Goal: Transaction & Acquisition: Purchase product/service

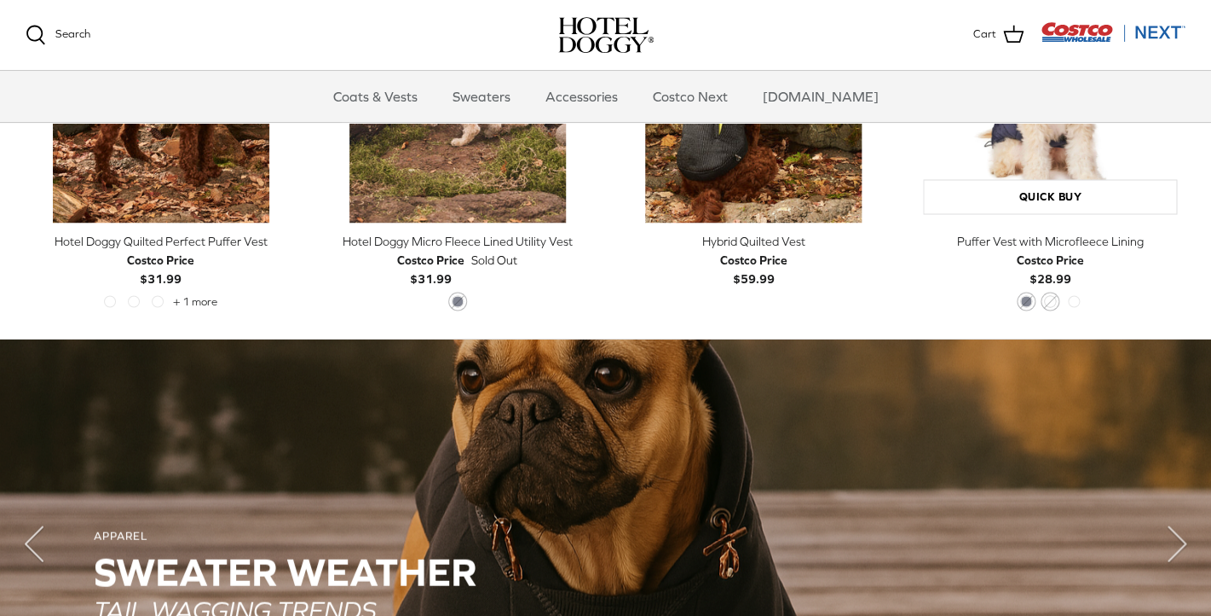
scroll to position [899, 0]
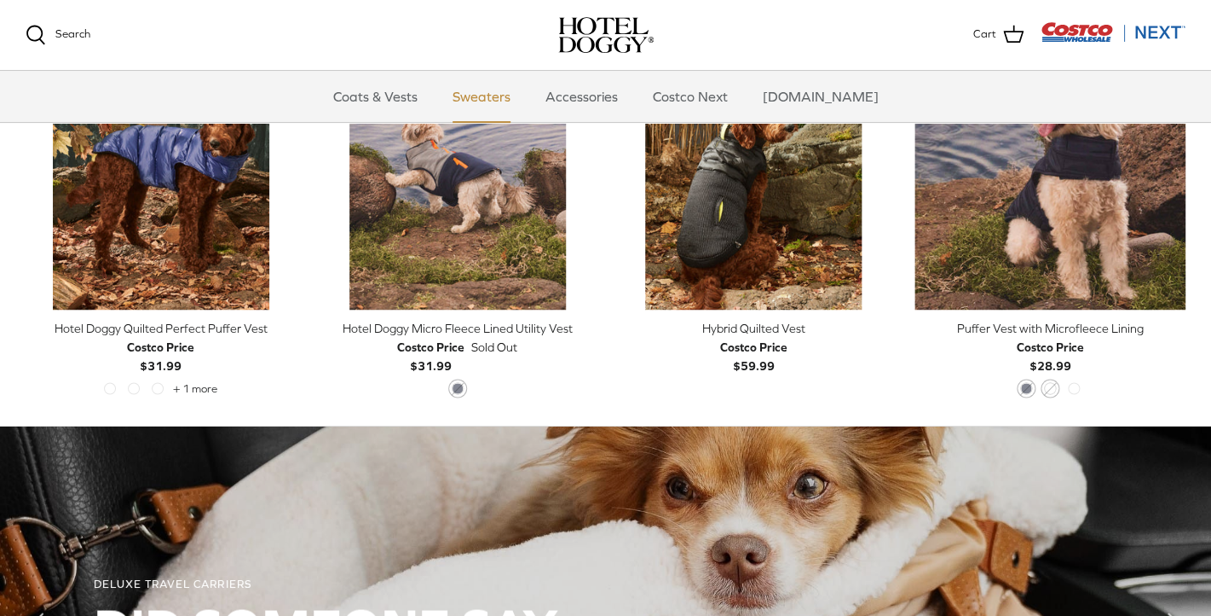
click at [506, 95] on link "Sweaters" at bounding box center [481, 96] width 89 height 51
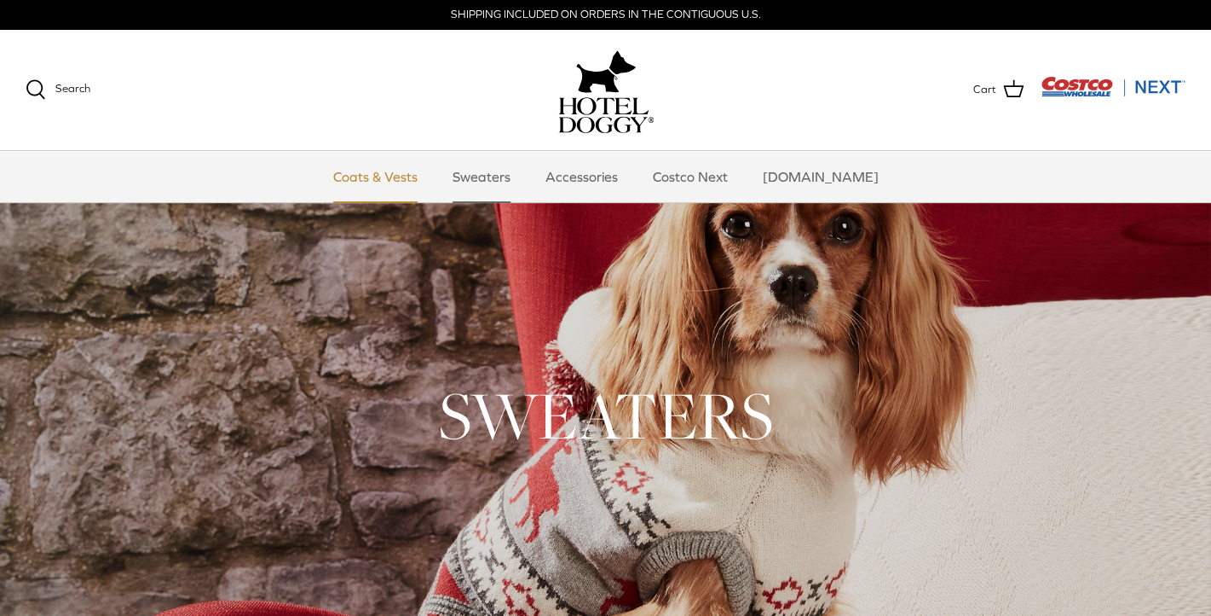
click at [391, 177] on link "Coats & Vests" at bounding box center [375, 176] width 115 height 51
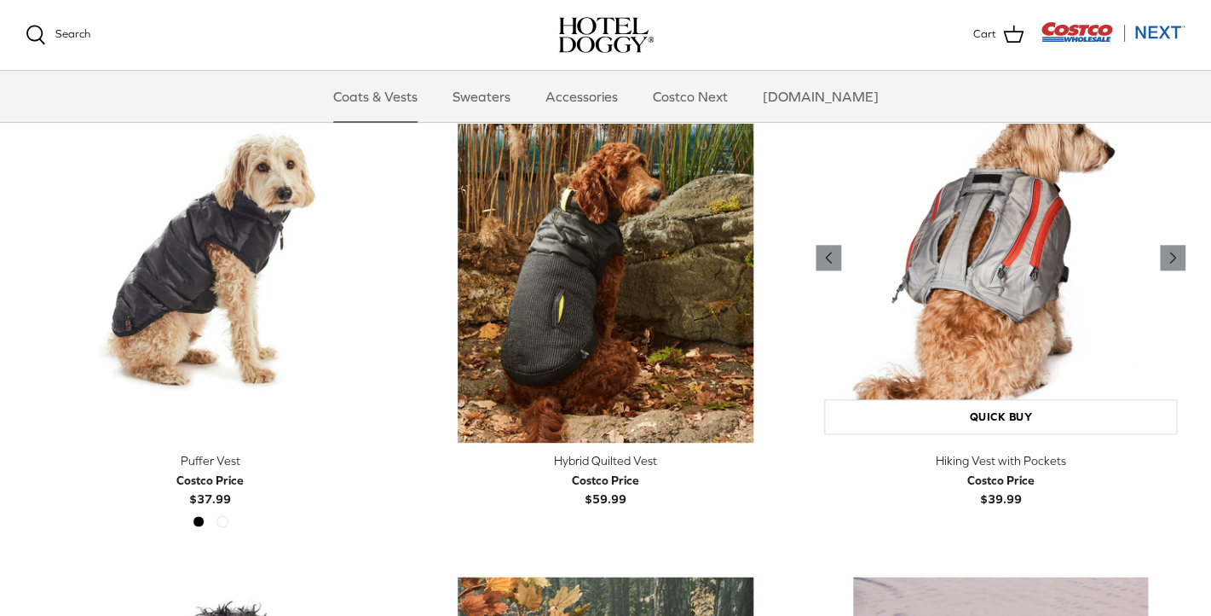
scroll to position [2967, 0]
click at [968, 259] on img "Hiking Vest with Pockets" at bounding box center [1001, 259] width 370 height 370
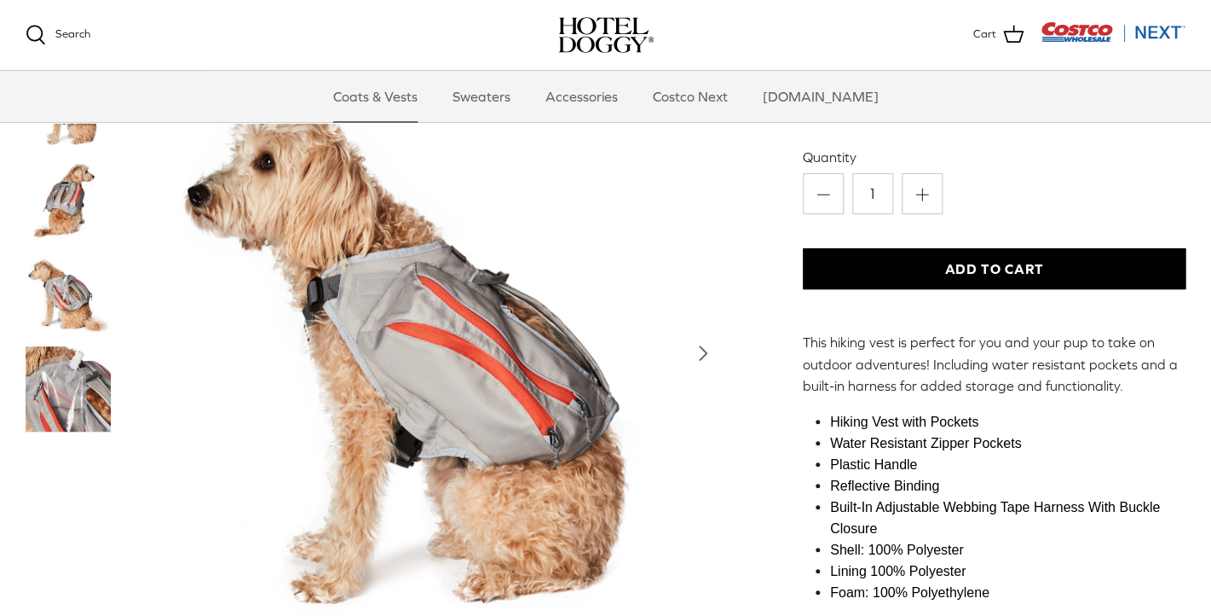
scroll to position [207, 0]
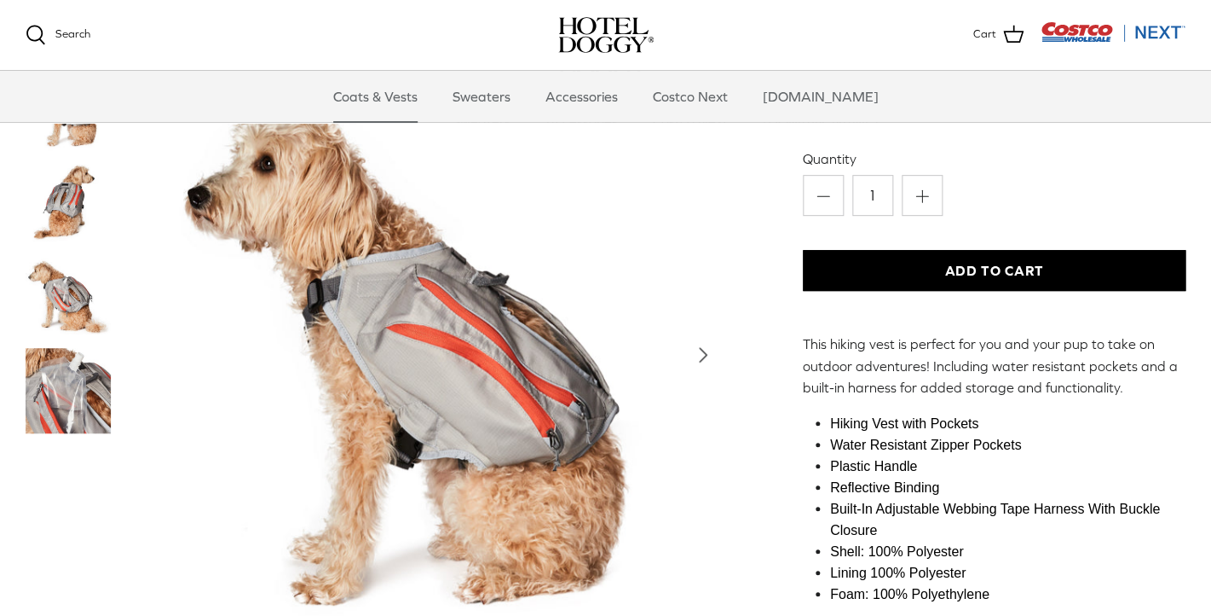
click at [82, 410] on img "Thumbnail Link" at bounding box center [68, 390] width 85 height 85
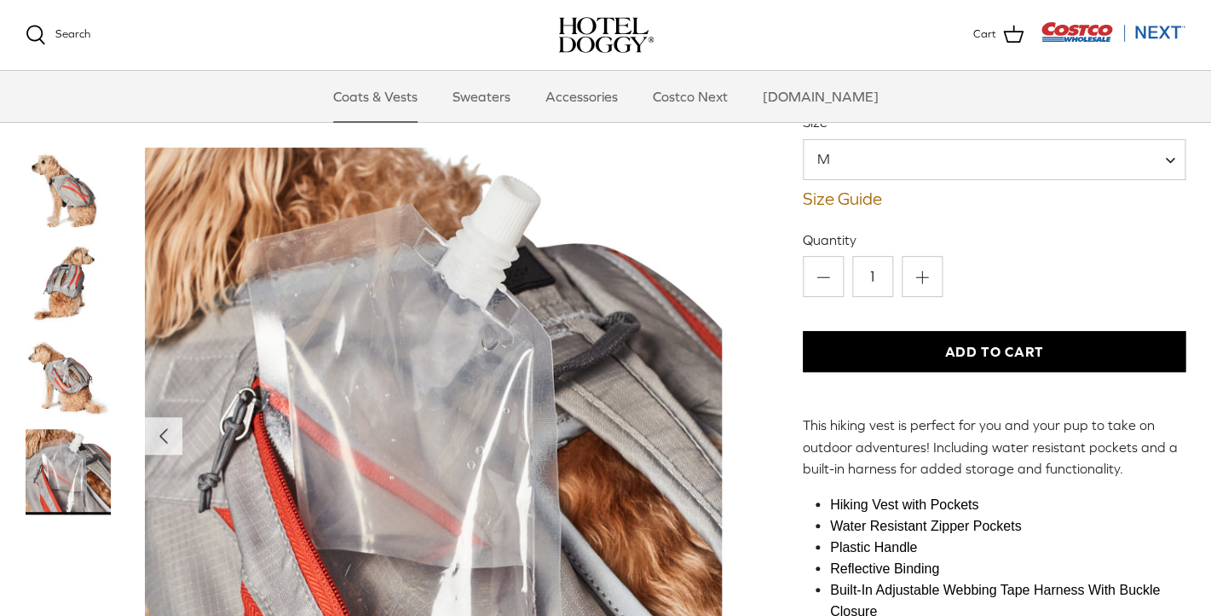
scroll to position [106, 0]
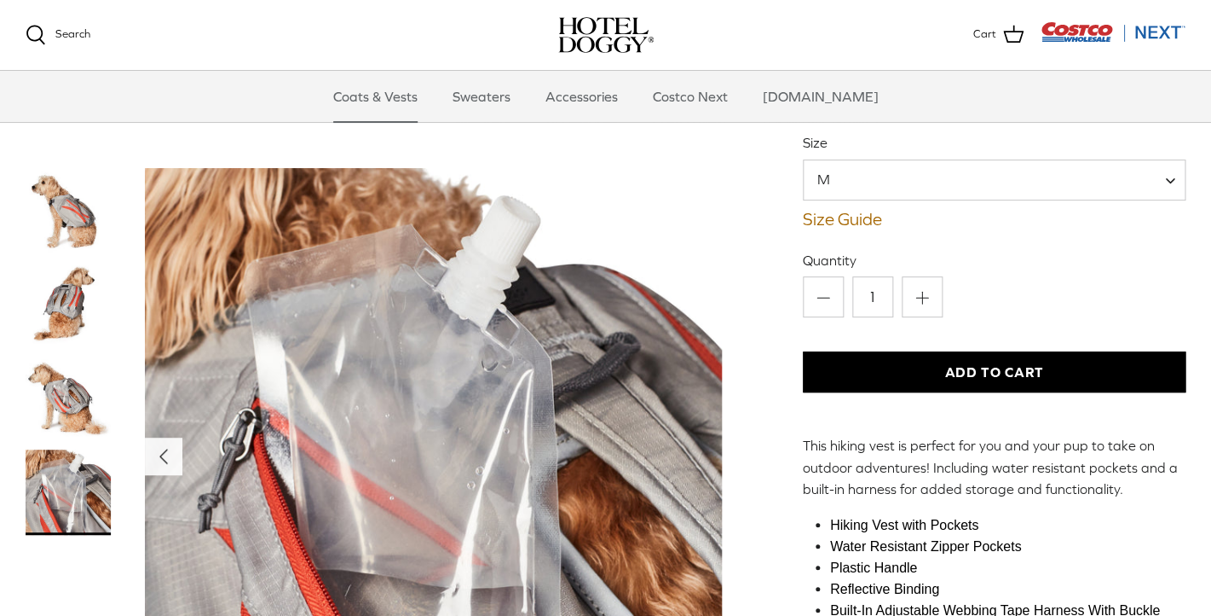
click at [160, 465] on icon "Left" at bounding box center [163, 455] width 27 height 27
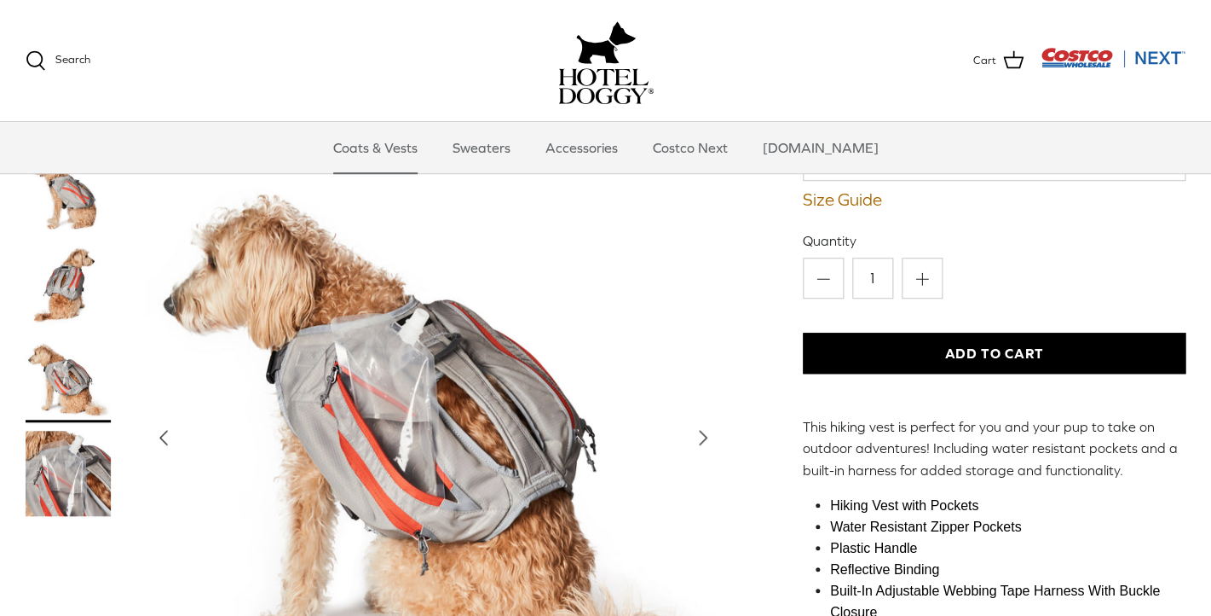
scroll to position [0, 0]
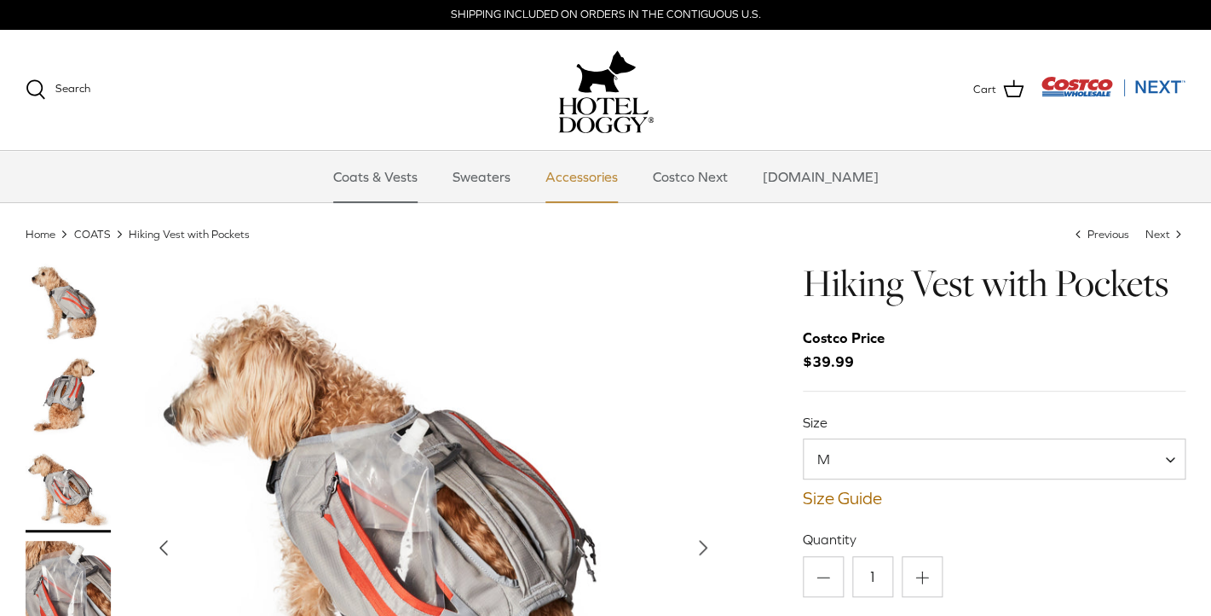
click at [615, 182] on link "Accessories" at bounding box center [581, 176] width 103 height 51
click at [729, 174] on link "Costco Next" at bounding box center [691, 176] width 106 height 51
